Goal: Task Accomplishment & Management: Use online tool/utility

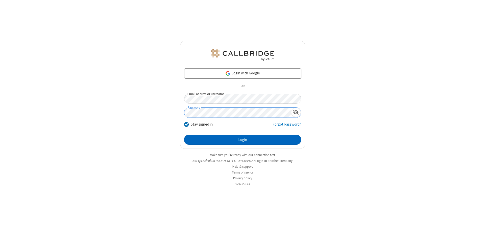
click at [242, 140] on button "Login" at bounding box center [242, 140] width 117 height 10
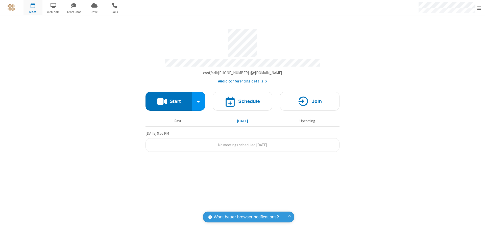
click at [169, 99] on button "Start" at bounding box center [168, 101] width 47 height 19
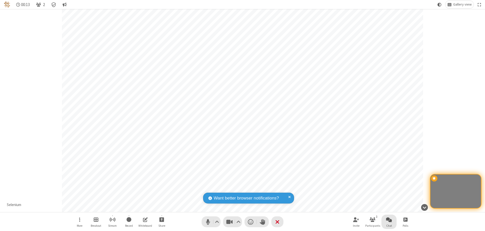
click at [389, 220] on span "Open chat" at bounding box center [389, 220] width 6 height 6
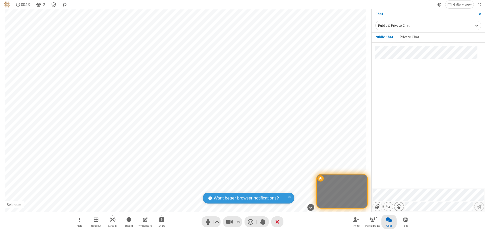
type input "C:\fakepath\doc_test.docx"
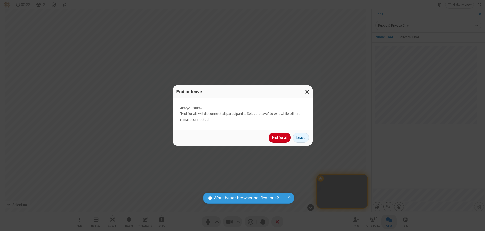
click at [280, 138] on button "End for all" at bounding box center [279, 138] width 22 height 10
